Goal: Task Accomplishment & Management: Manage account settings

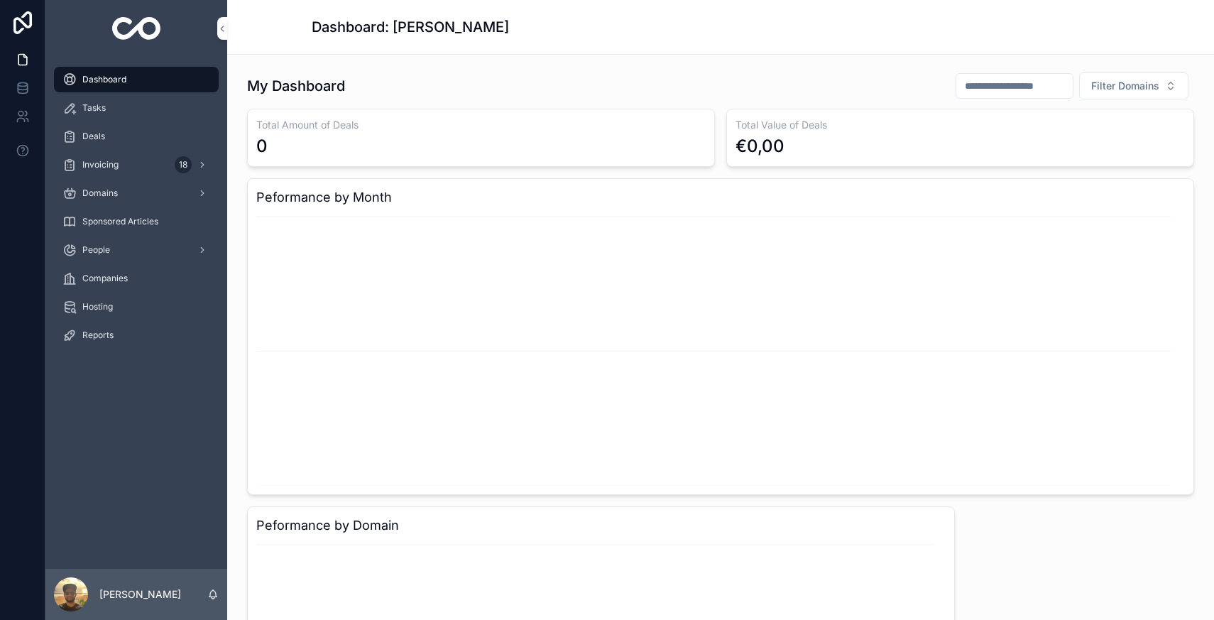
click at [168, 175] on div "Invoicing 18" at bounding box center [136, 164] width 148 height 23
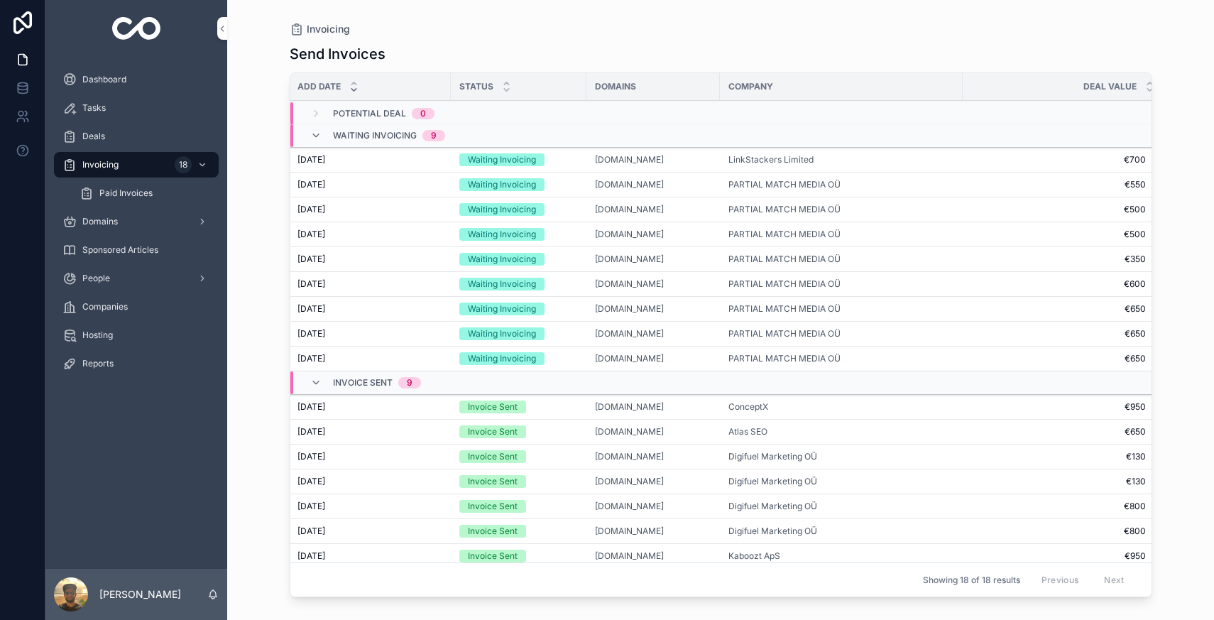
scroll to position [0, 32]
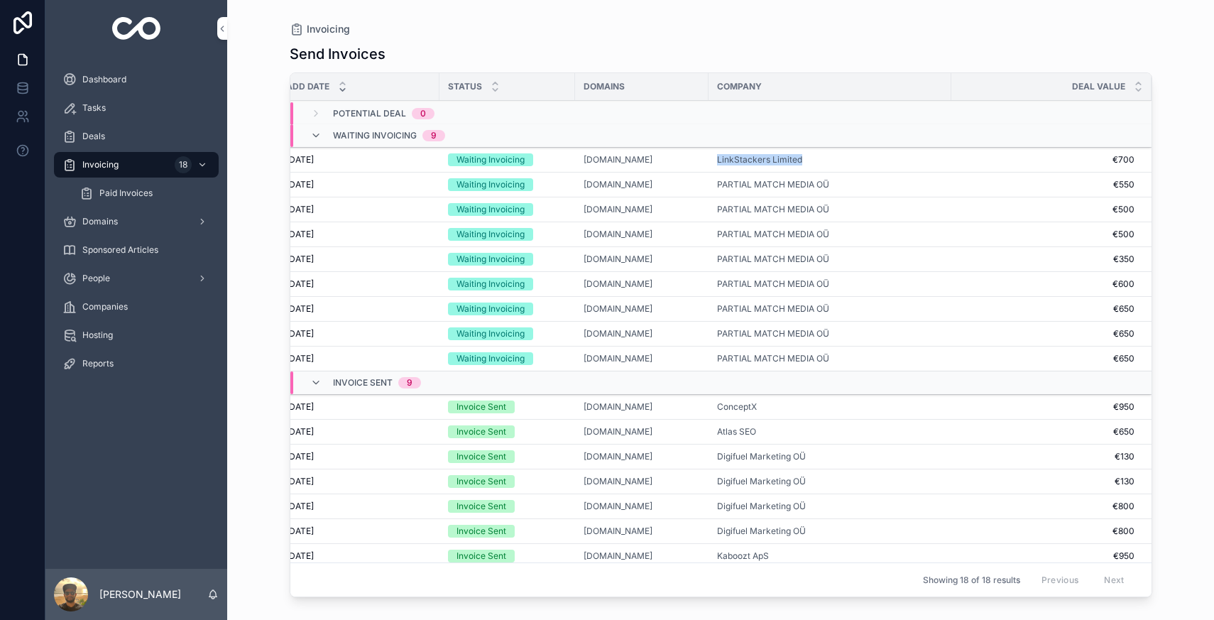
drag, startPoint x: 818, startPoint y: 160, endPoint x: 707, endPoint y: 156, distance: 110.8
click at [717, 156] on div "LinkStackers Limited" at bounding box center [830, 159] width 226 height 11
copy span "LinkStackers Limited"
click at [0, 0] on span "Invoice Sent" at bounding box center [0, 0] width 0 height 0
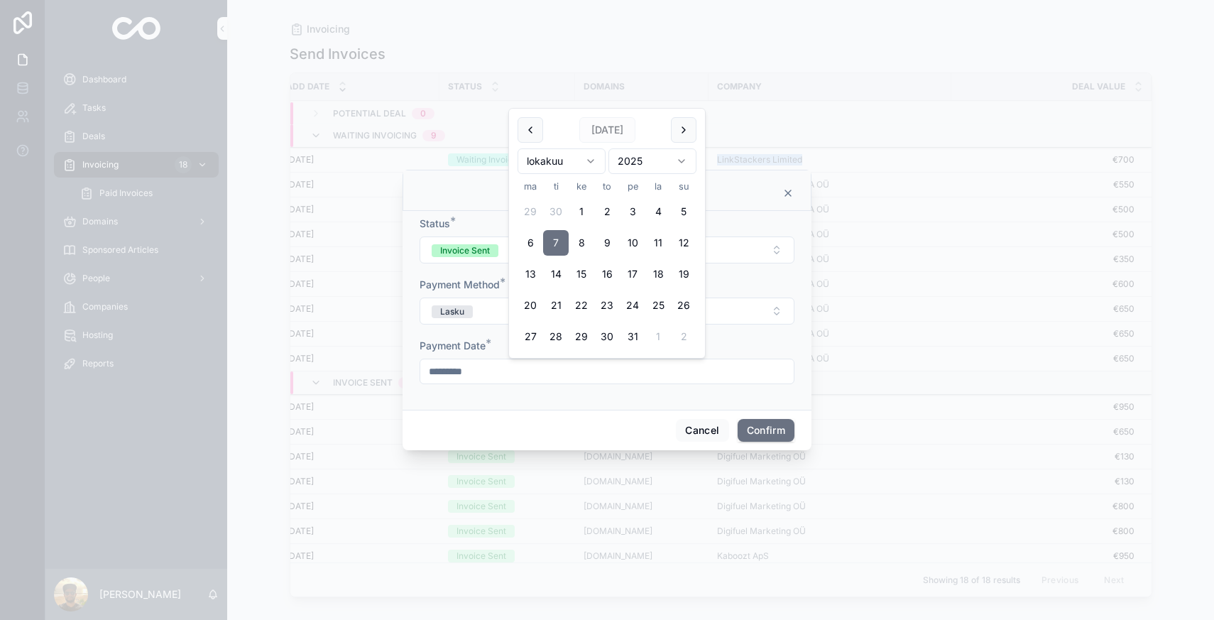
click at [531, 378] on input "*********" at bounding box center [606, 371] width 373 height 20
click at [557, 282] on button "14" at bounding box center [556, 274] width 26 height 26
type input "**********"
click at [634, 416] on div "Cancel Confirm" at bounding box center [607, 430] width 409 height 40
click at [745, 425] on button "Confirm" at bounding box center [766, 430] width 57 height 23
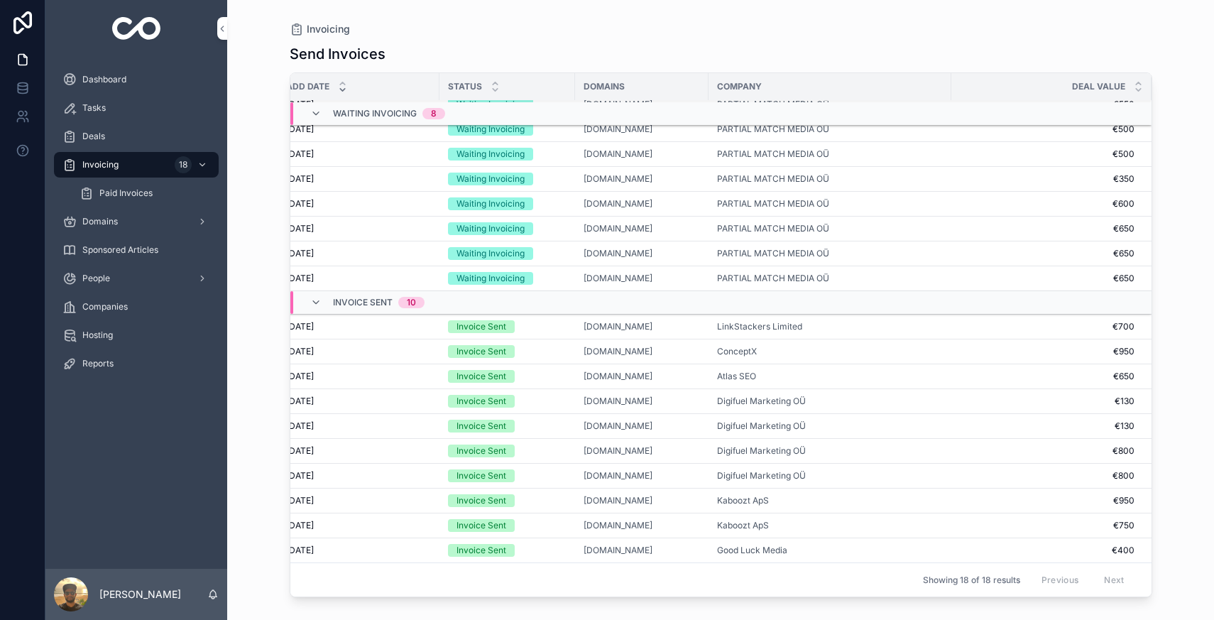
scroll to position [66, 32]
drag, startPoint x: 807, startPoint y: 337, endPoint x: 685, endPoint y: 345, distance: 121.7
click at [685, 345] on tr "[DATE] [DATE] Invoice Sent [DOMAIN_NAME] ConceptX €950 €950 Invoice Paid" at bounding box center [710, 351] width 883 height 25
copy tr "ConceptX"
click at [1088, 570] on div "Previous Next" at bounding box center [1083, 580] width 103 height 22
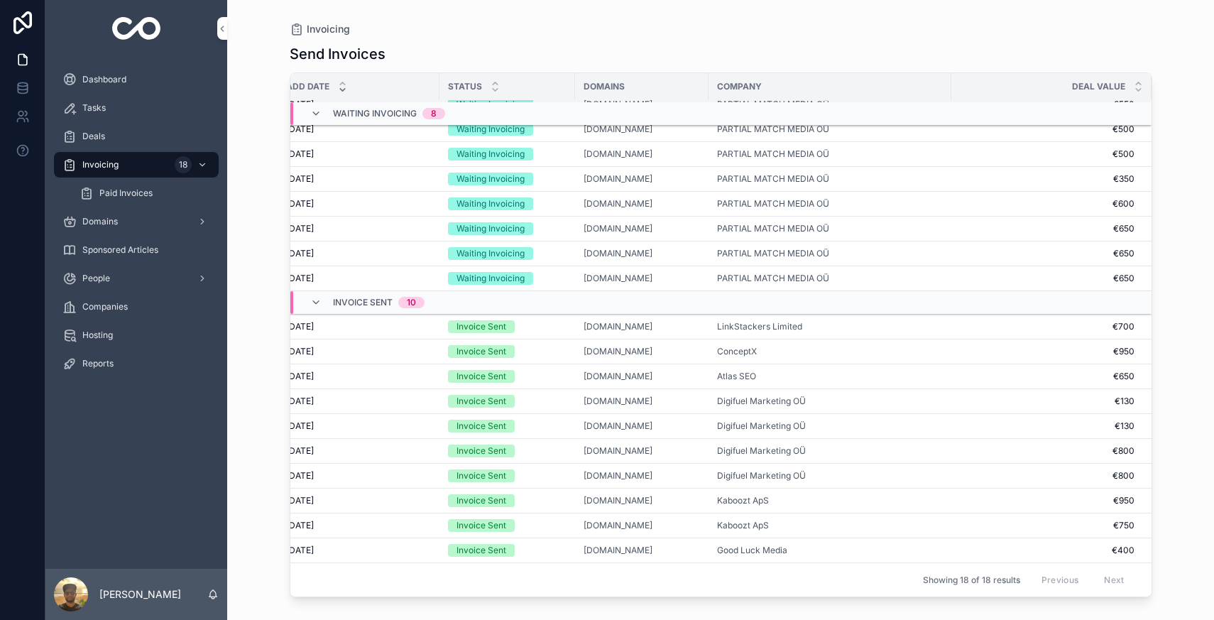
click at [1100, 569] on div "Previous Next" at bounding box center [1083, 580] width 103 height 22
click at [129, 300] on div "Companies" at bounding box center [136, 306] width 148 height 23
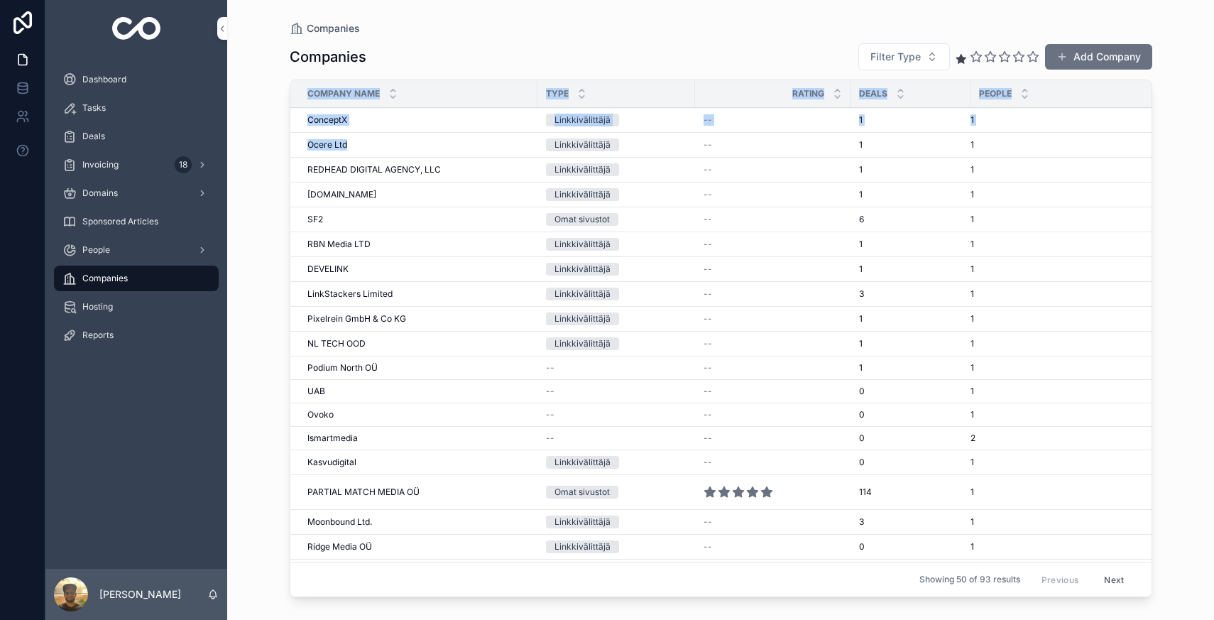
drag, startPoint x: 256, startPoint y: 138, endPoint x: 349, endPoint y: 151, distance: 93.9
click at [349, 151] on div "Companies Companies Filter Type Add Company Company Name Type Rating Deals Peop…" at bounding box center [720, 310] width 987 height 620
click at [776, 224] on div "--" at bounding box center [773, 219] width 138 height 11
drag, startPoint x: 274, startPoint y: 192, endPoint x: 376, endPoint y: 194, distance: 102.3
click at [376, 194] on div "Companies Companies Filter Type Add Company Company Name Type Rating Deals Peop…" at bounding box center [721, 301] width 908 height 603
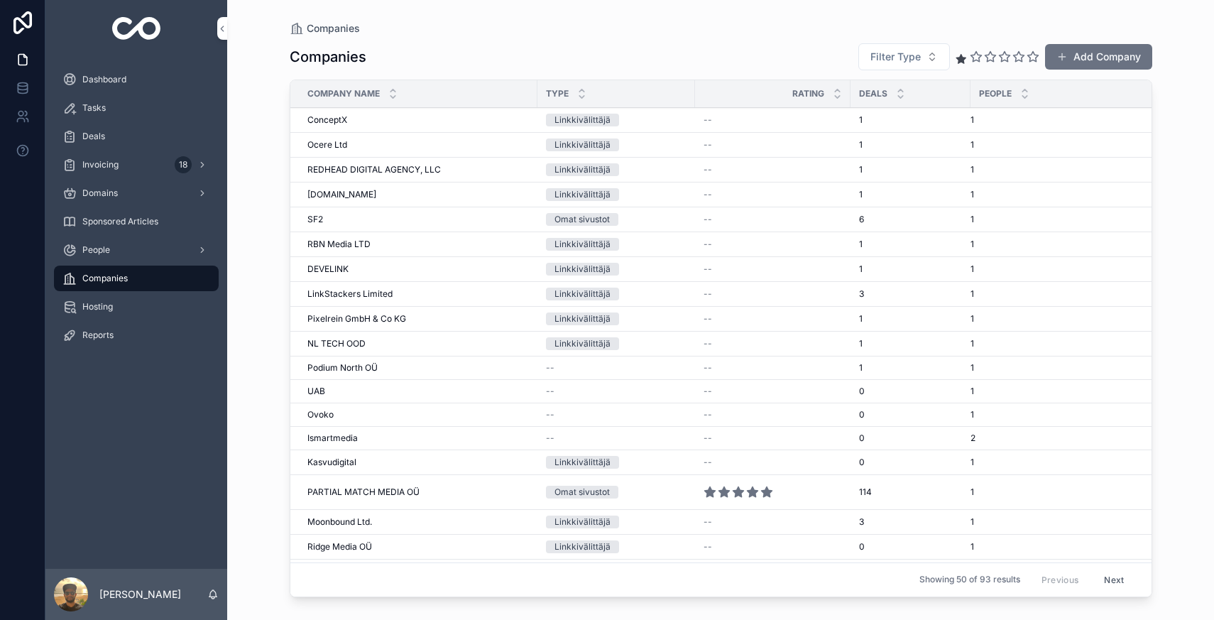
click at [272, 197] on div "Companies Companies Filter Type Add Company Company Name Type Rating Deals Peop…" at bounding box center [721, 301] width 908 height 603
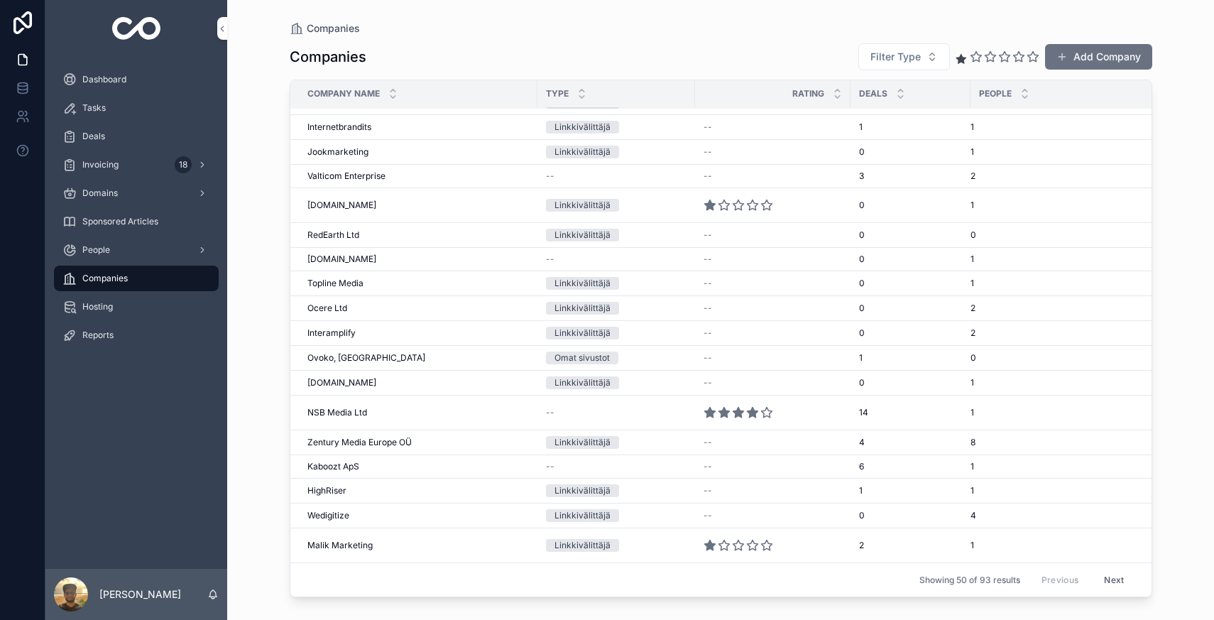
scroll to position [848, 0]
click at [1105, 569] on button "Next" at bounding box center [1114, 580] width 40 height 22
